Goal: Ask a question: Seek information or help from site administrators or community

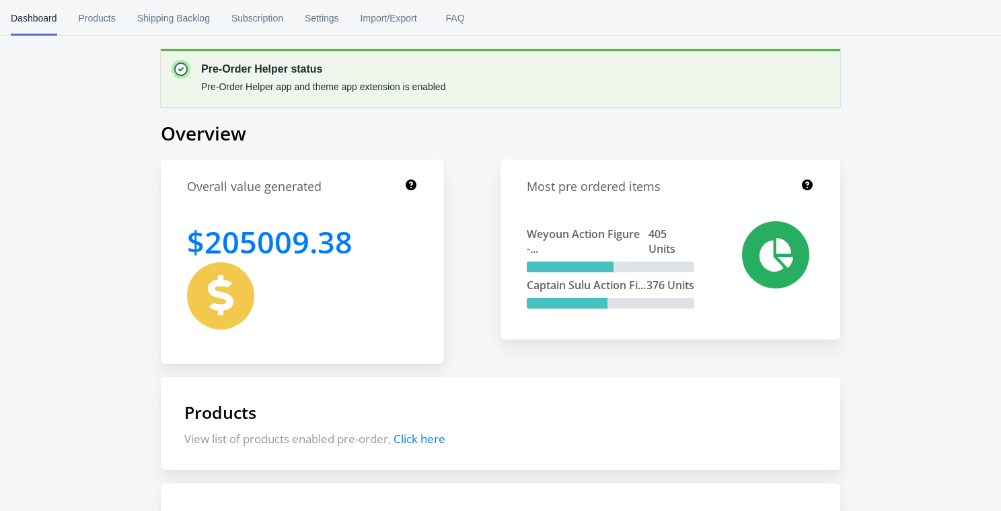
click at [686, 125] on circle "Close dialog" at bounding box center [685, 125] width 22 height 22
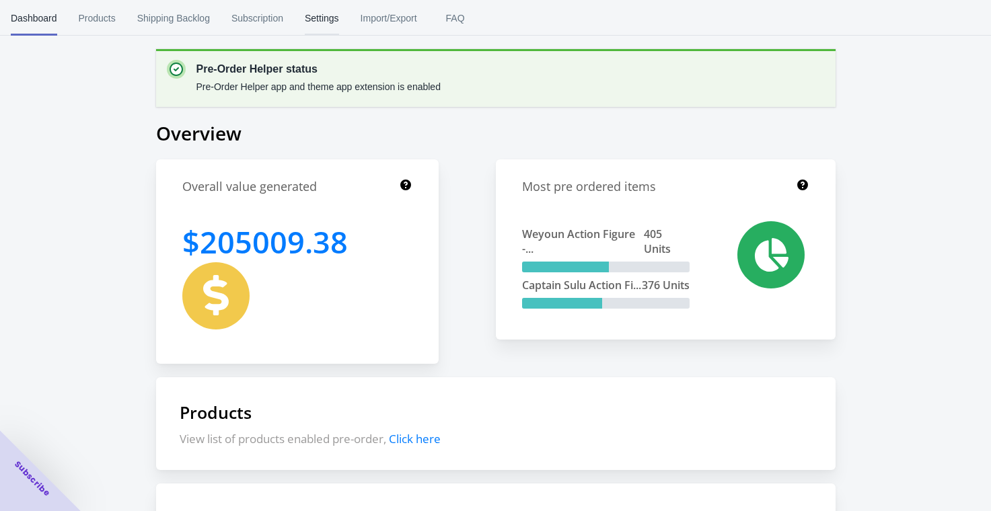
click at [327, 15] on span "Settings" at bounding box center [322, 18] width 34 height 35
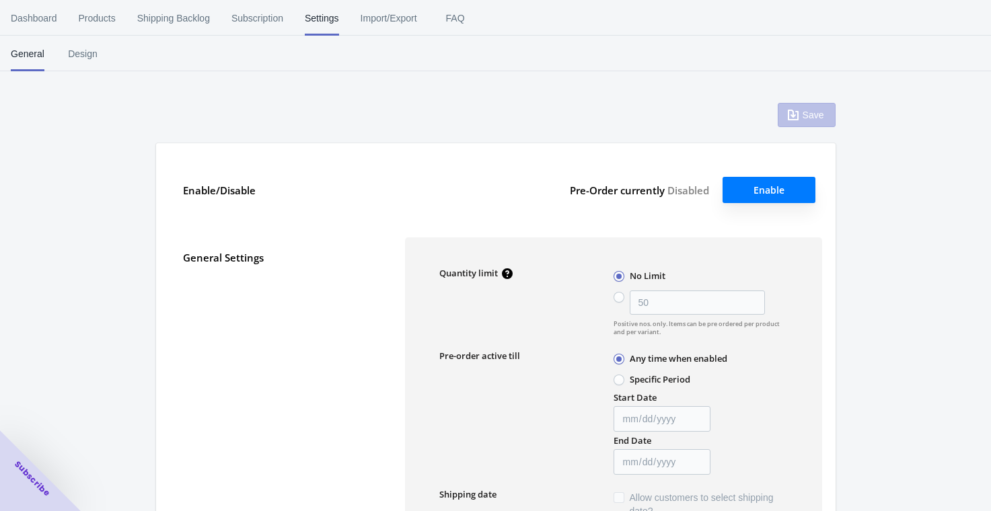
type input "50"
checkbox input "false"
type textarea "Inventory level is <qty>. Some of the items will be pre-ordered."
type textarea "Only <qty> items left in stock."
type textarea "A maximum of <qty> products can be pre ordered."
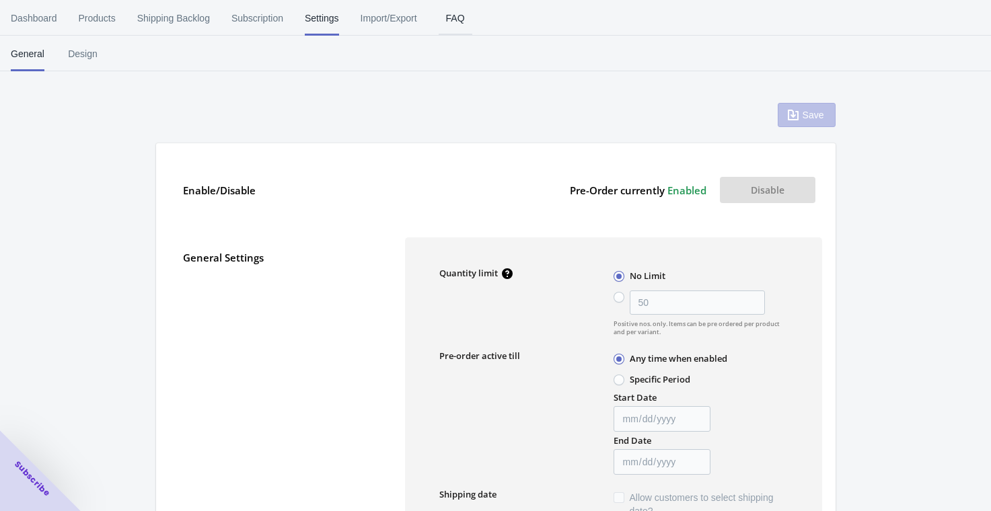
click at [444, 20] on button "FAQ" at bounding box center [455, 18] width 55 height 35
click at [44, 17] on span "Dashboard" at bounding box center [34, 18] width 46 height 35
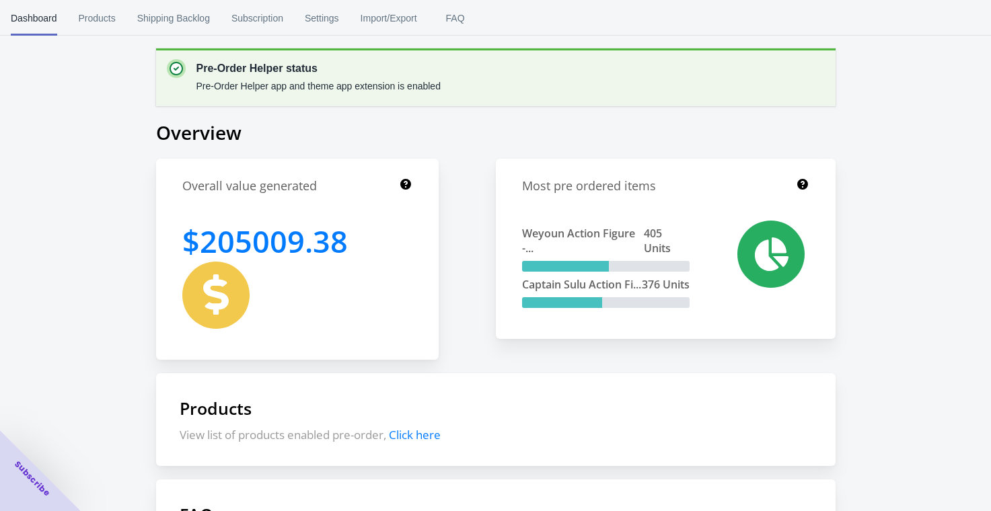
scroll to position [266, 0]
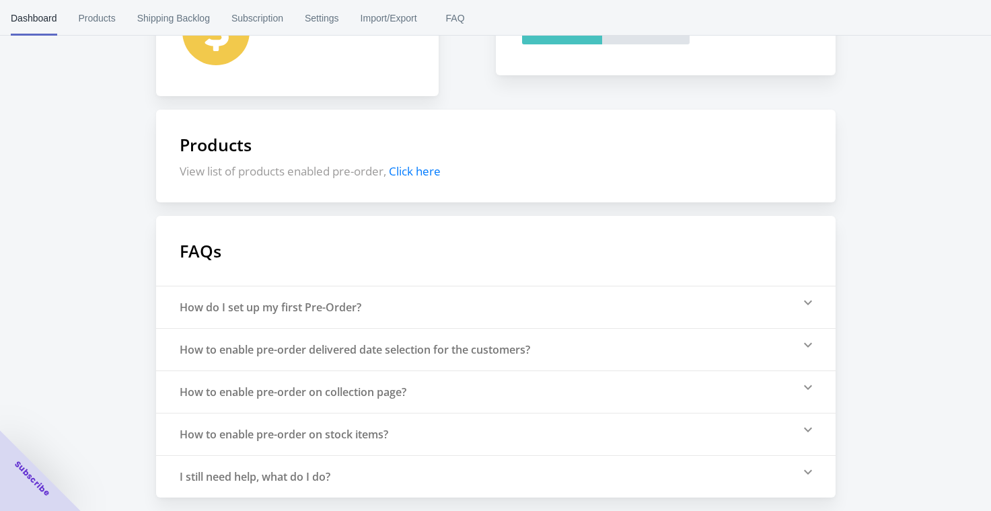
click at [263, 480] on div "I still need help, what do I do?" at bounding box center [255, 477] width 151 height 15
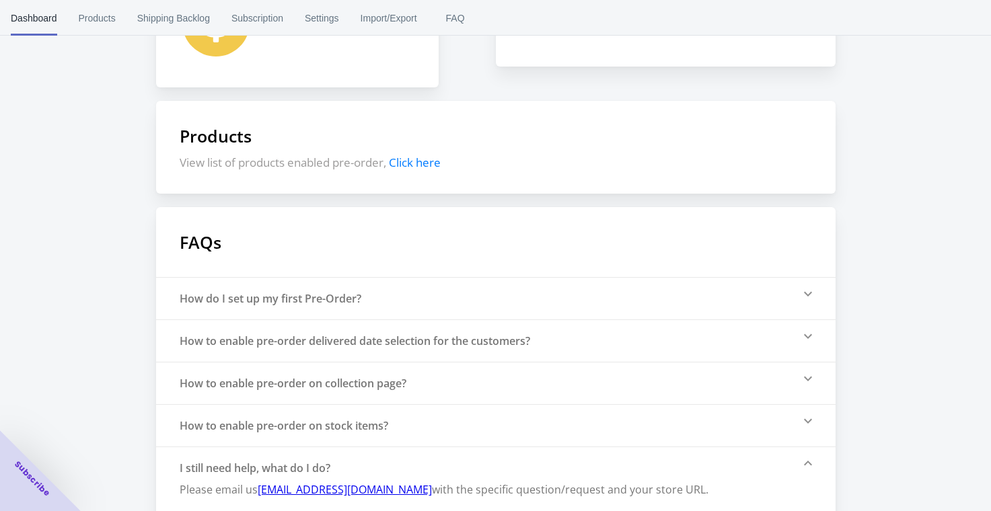
scroll to position [294, 0]
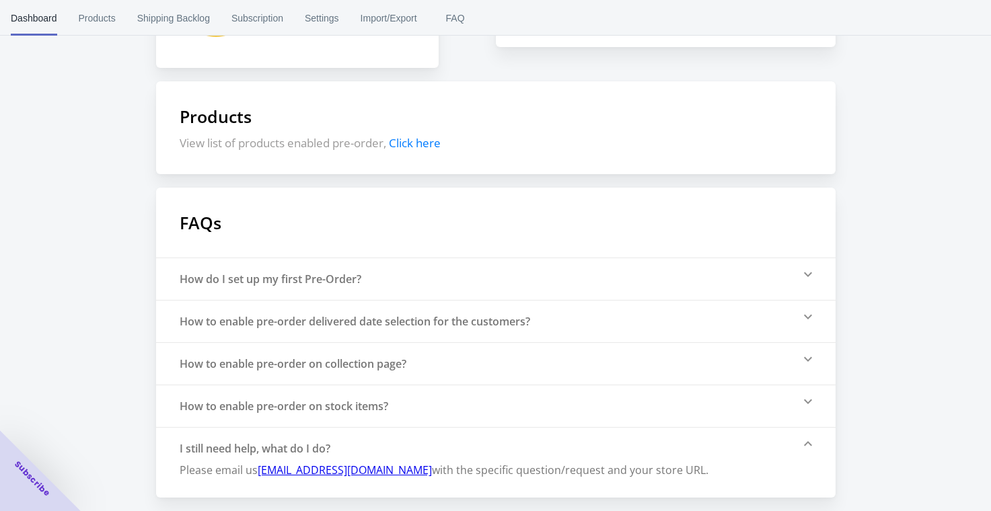
drag, startPoint x: 406, startPoint y: 474, endPoint x: 323, endPoint y: 478, distance: 82.8
click at [331, 478] on div "Please email us [EMAIL_ADDRESS][DOMAIN_NAME] with the specific question/request…" at bounding box center [444, 470] width 529 height 28
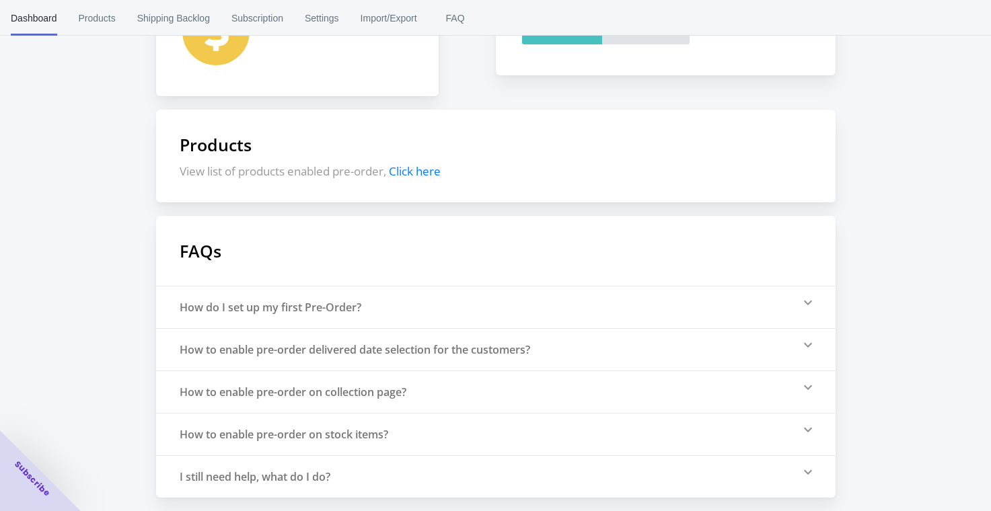
click at [283, 489] on div "I still need help, what do I do?" at bounding box center [496, 477] width 680 height 42
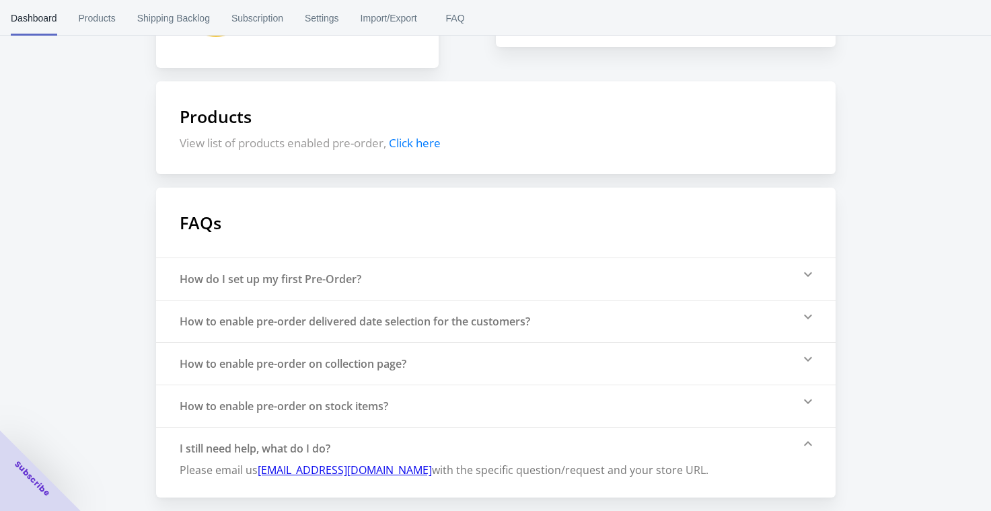
drag, startPoint x: 259, startPoint y: 481, endPoint x: 258, endPoint y: 473, distance: 8.1
click at [258, 473] on div "Please email us [EMAIL_ADDRESS][DOMAIN_NAME] with the specific question/request…" at bounding box center [444, 470] width 529 height 28
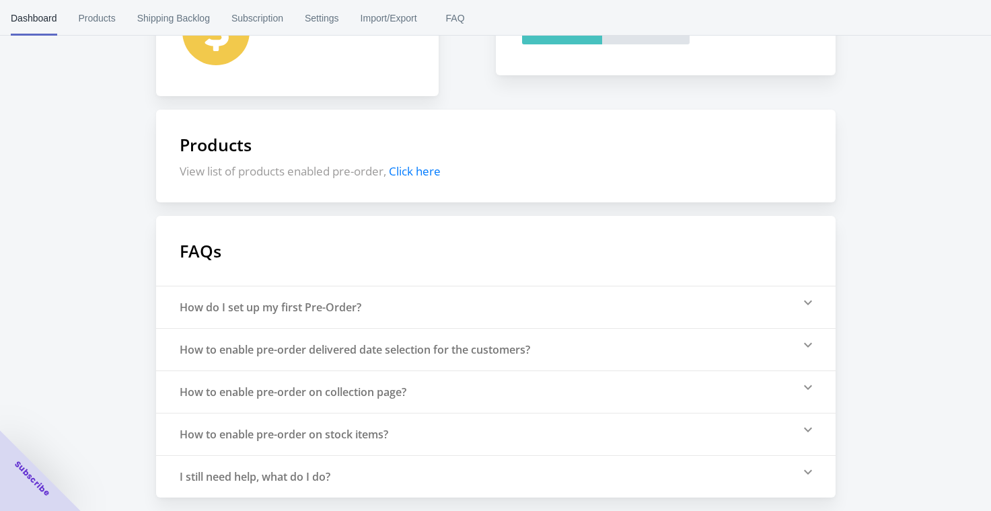
scroll to position [266, 0]
copy span "[EMAIL_ADDRESS][DOMAIN_NAME] with the specific question/request and your store …"
click at [265, 470] on div "I still need help, what do I do?" at bounding box center [255, 477] width 151 height 15
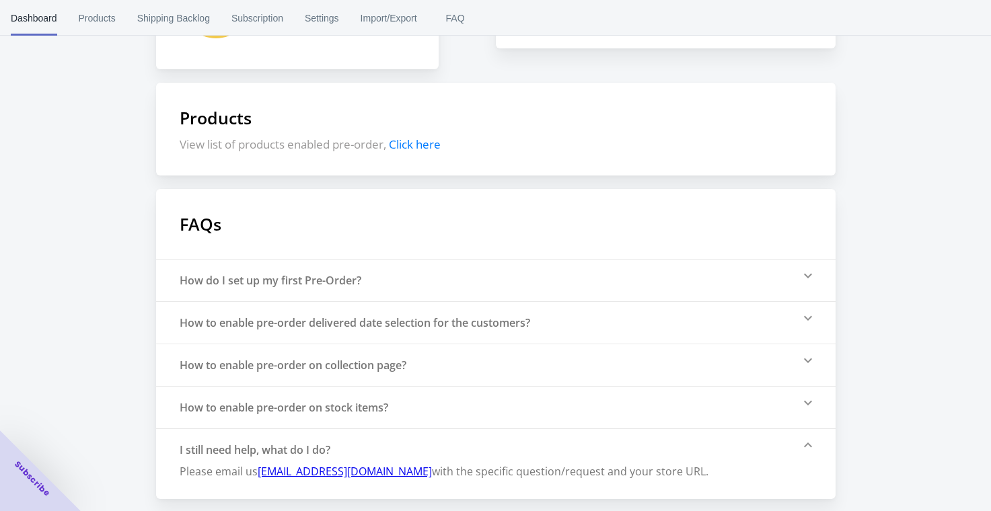
scroll to position [294, 0]
